Goal: Task Accomplishment & Management: Manage account settings

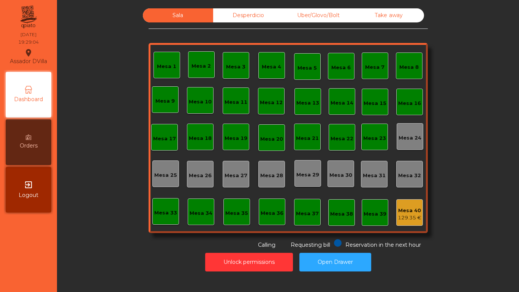
click at [344, 265] on button "Open Drawer" at bounding box center [336, 262] width 72 height 19
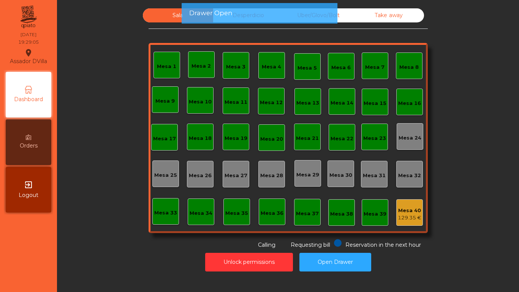
click at [36, 187] on div "exit_to_app Logout" at bounding box center [29, 190] width 46 height 46
